Goal: Task Accomplishment & Management: Use online tool/utility

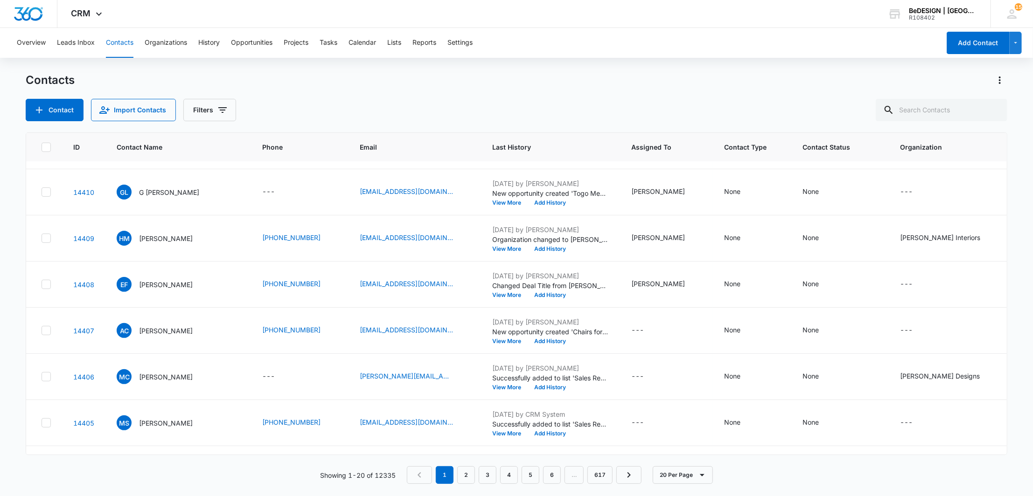
scroll to position [362, 0]
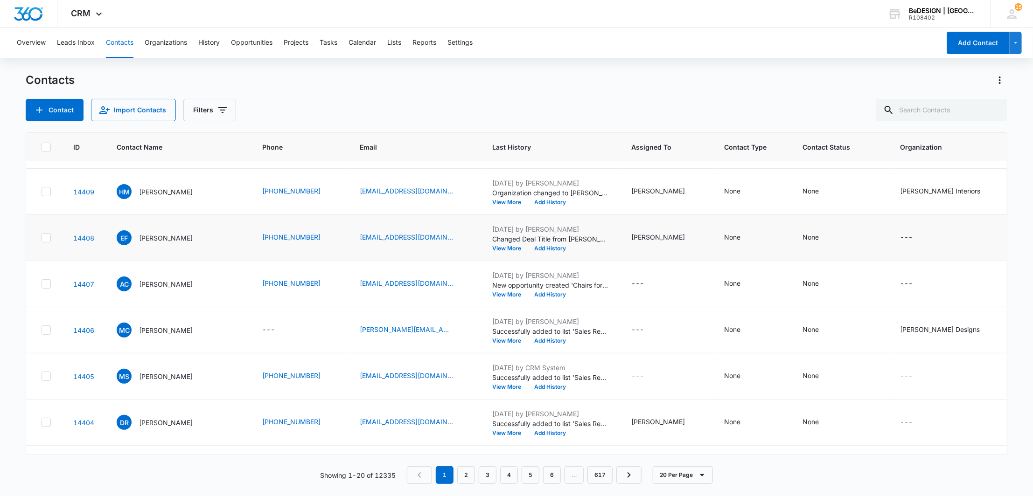
click at [211, 240] on div "EF [PERSON_NAME]" at bounding box center [178, 237] width 123 height 15
click at [151, 227] on td "EF [PERSON_NAME]" at bounding box center [178, 238] width 146 height 46
click at [152, 243] on p "[PERSON_NAME]" at bounding box center [166, 238] width 54 height 10
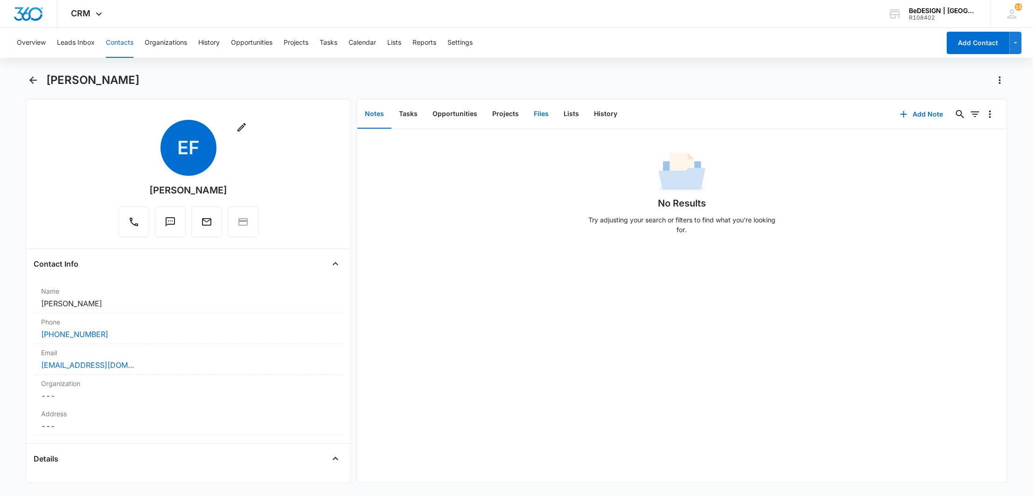
click at [550, 118] on button "Files" at bounding box center [541, 114] width 30 height 29
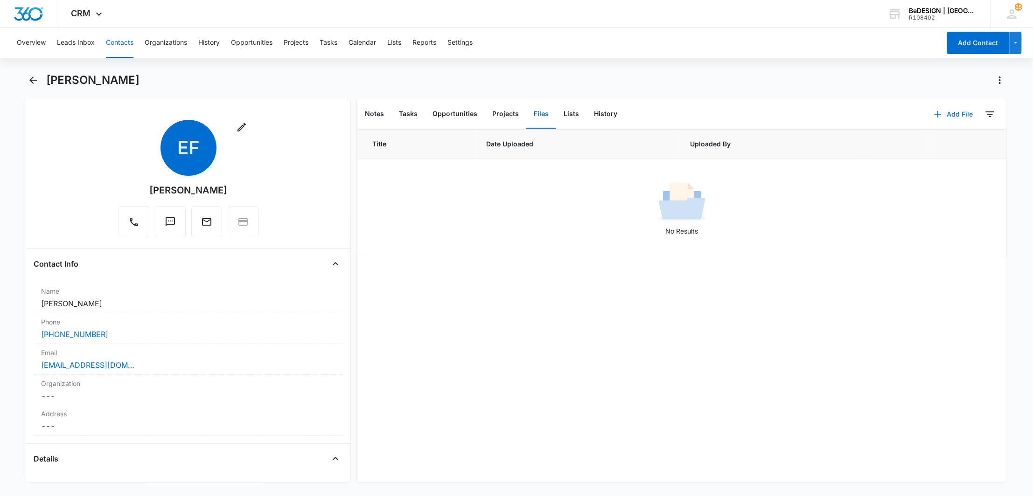
click at [940, 114] on button "Add File" at bounding box center [954, 114] width 58 height 22
click at [922, 142] on div "Upload Files" at bounding box center [940, 143] width 37 height 7
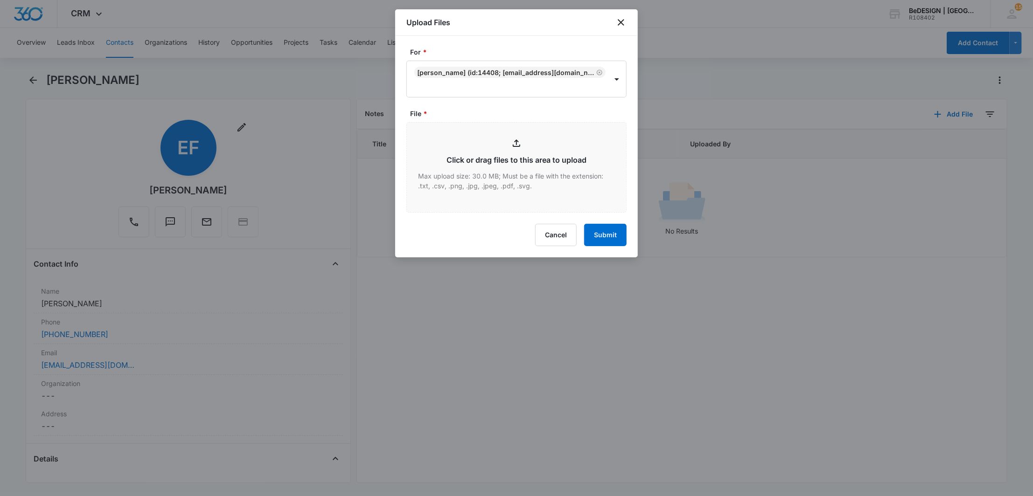
type input "C:\fakepath\Resale Tax Cert.pdf"
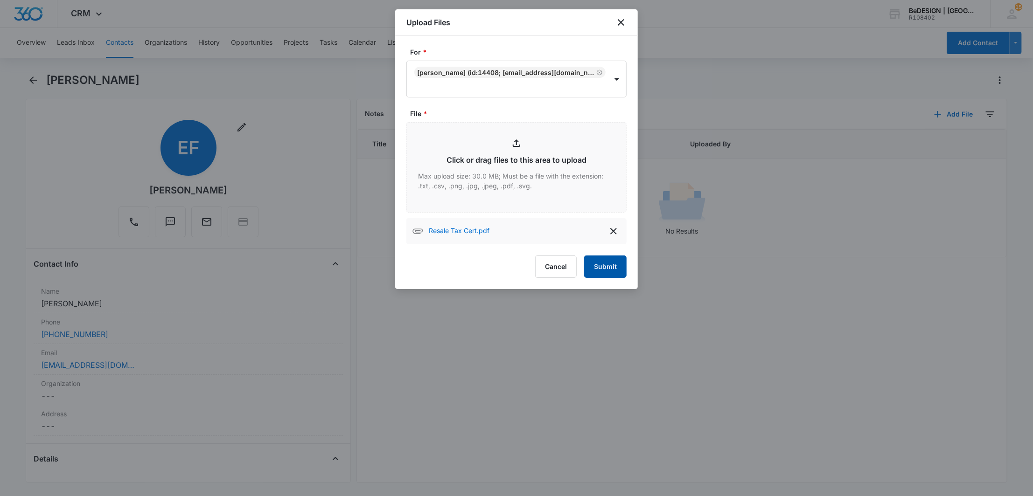
click at [596, 269] on button "Submit" at bounding box center [605, 267] width 42 height 22
